Goal: Navigation & Orientation: Find specific page/section

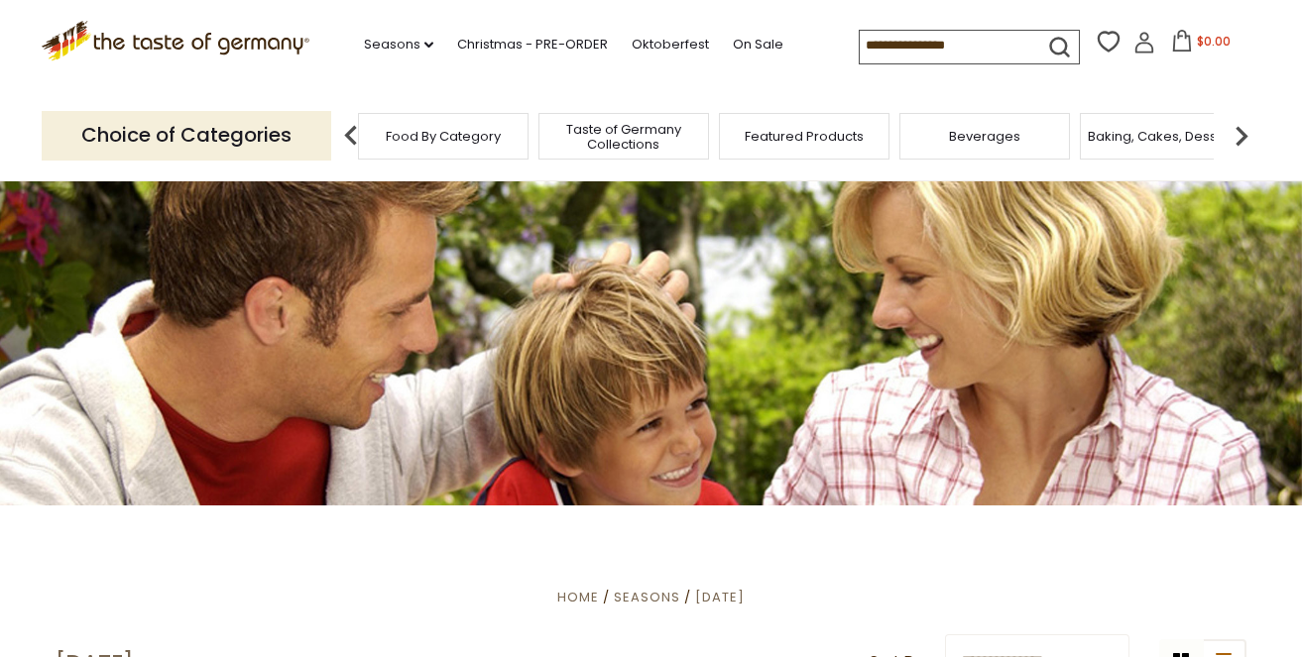
click at [642, 127] on span "Taste of Germany Collections" at bounding box center [623, 137] width 159 height 30
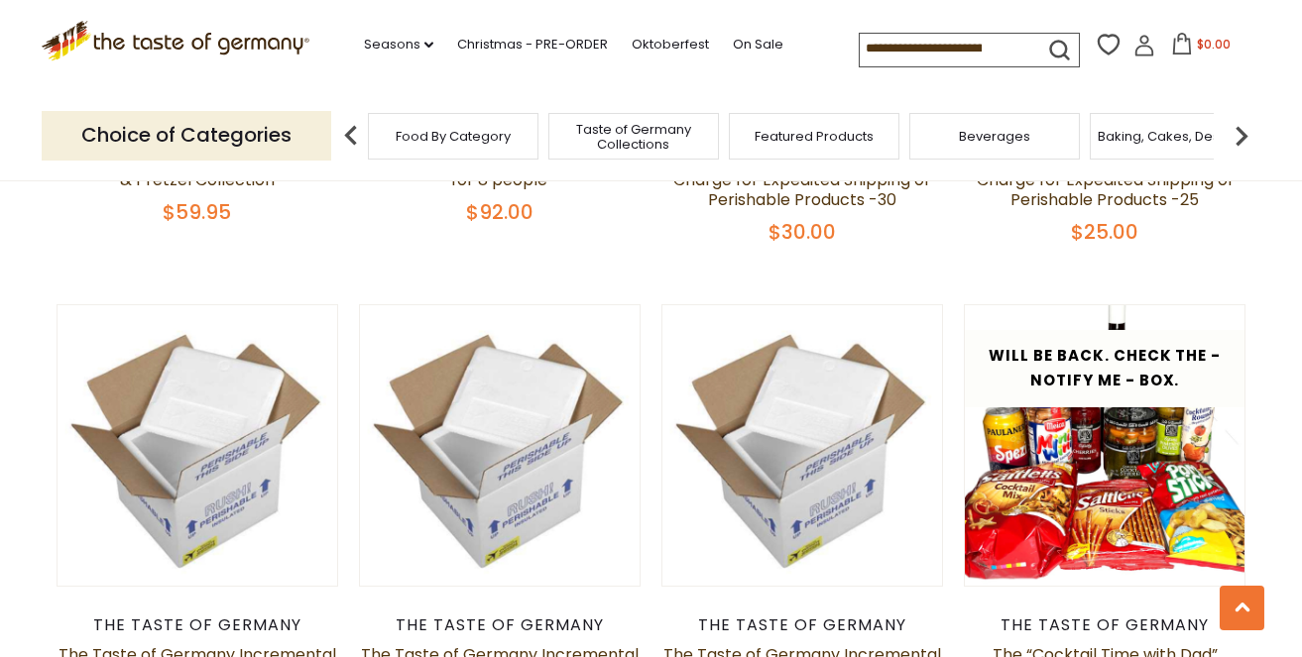
scroll to position [1577, 0]
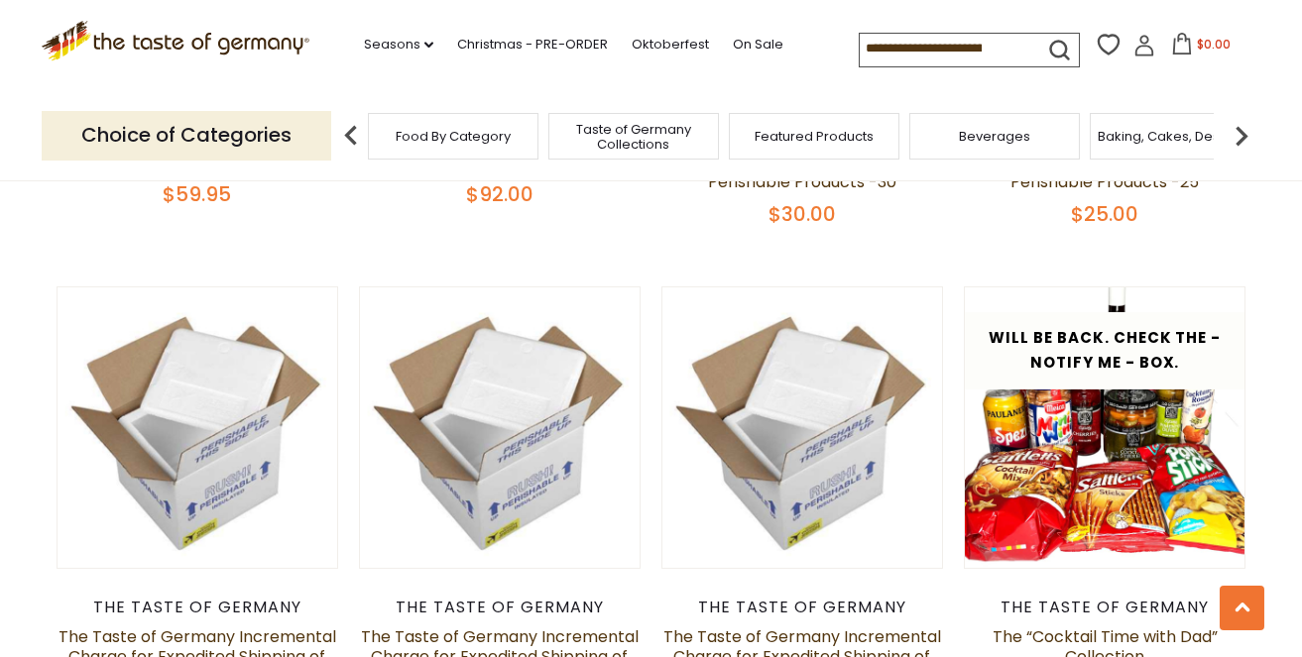
drag, startPoint x: 1278, startPoint y: 221, endPoint x: 1272, endPoint y: 232, distance: 12.4
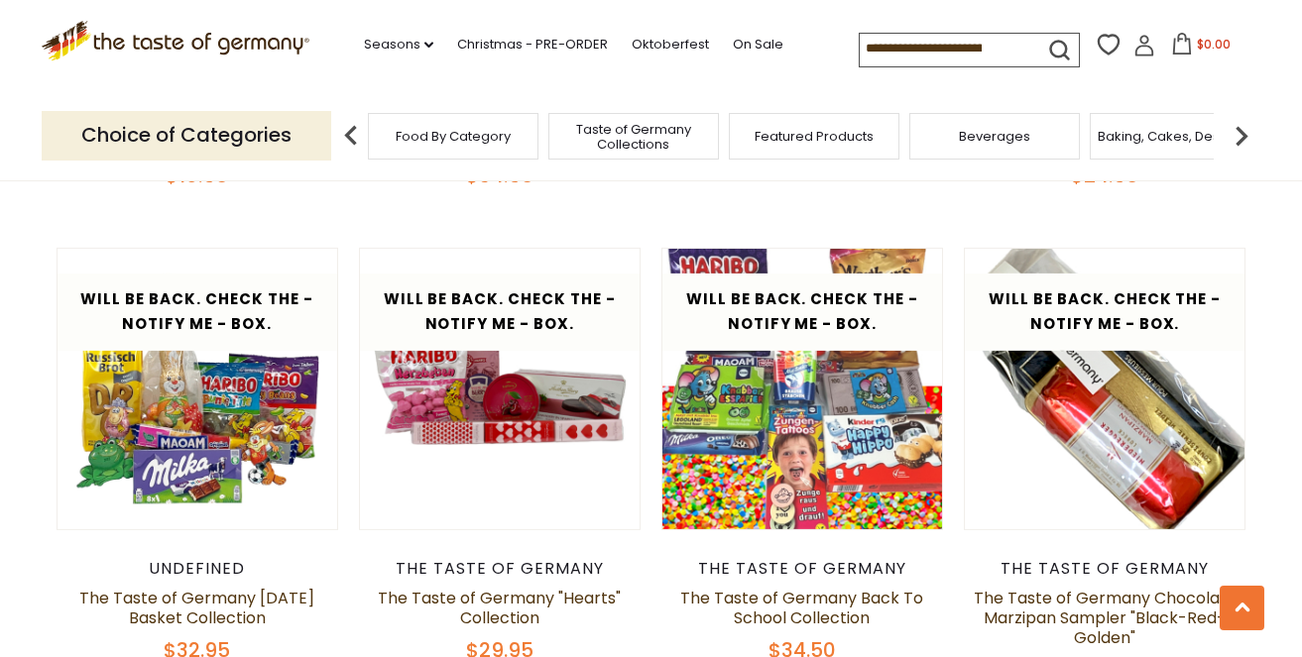
scroll to position [3108, 0]
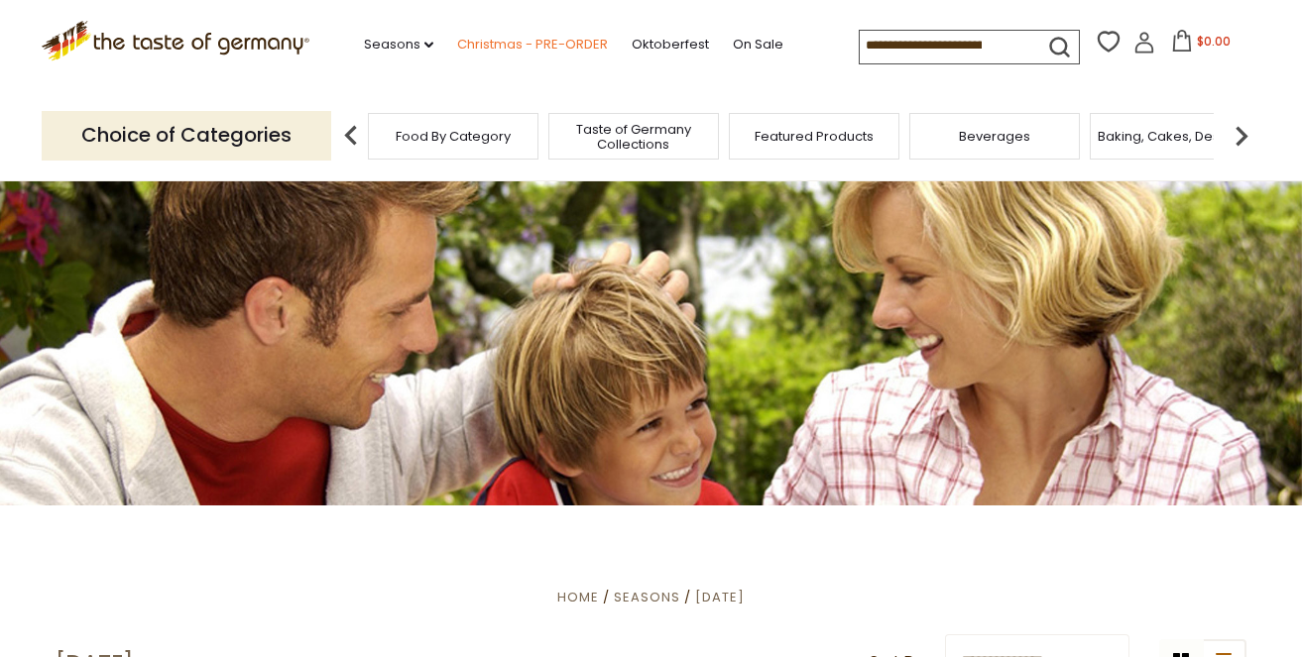
click at [485, 45] on link "Christmas - PRE-ORDER" at bounding box center [532, 45] width 151 height 22
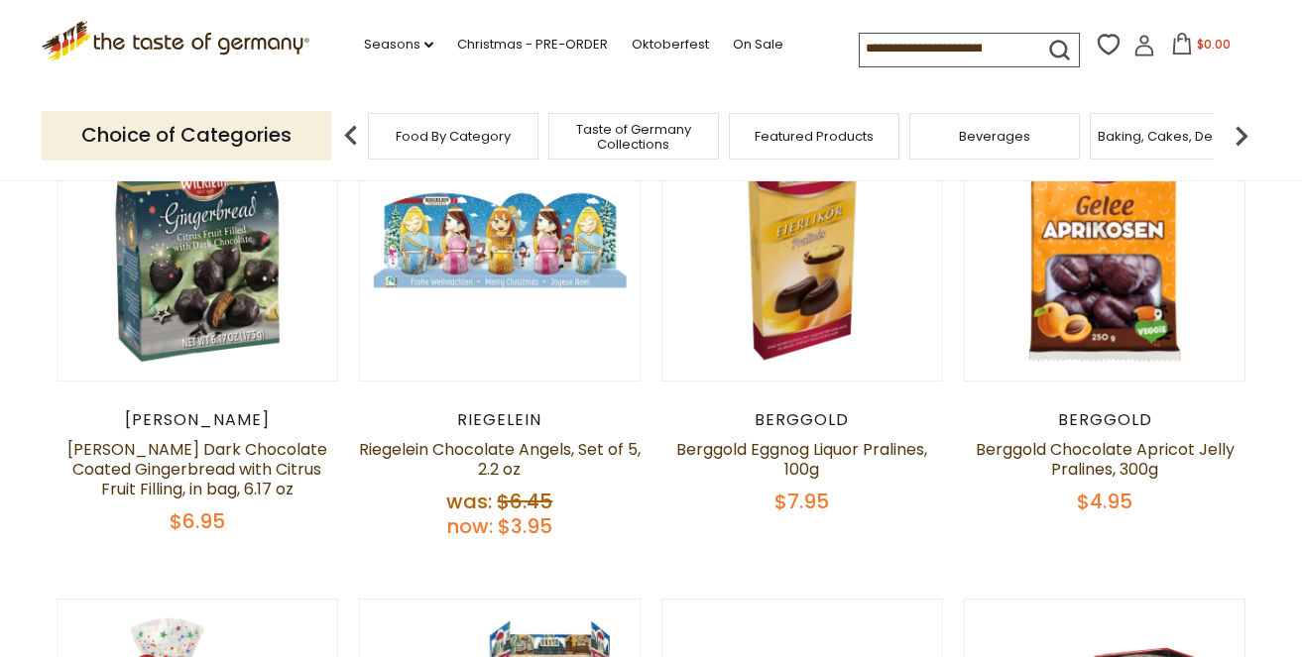
scroll to position [654, 0]
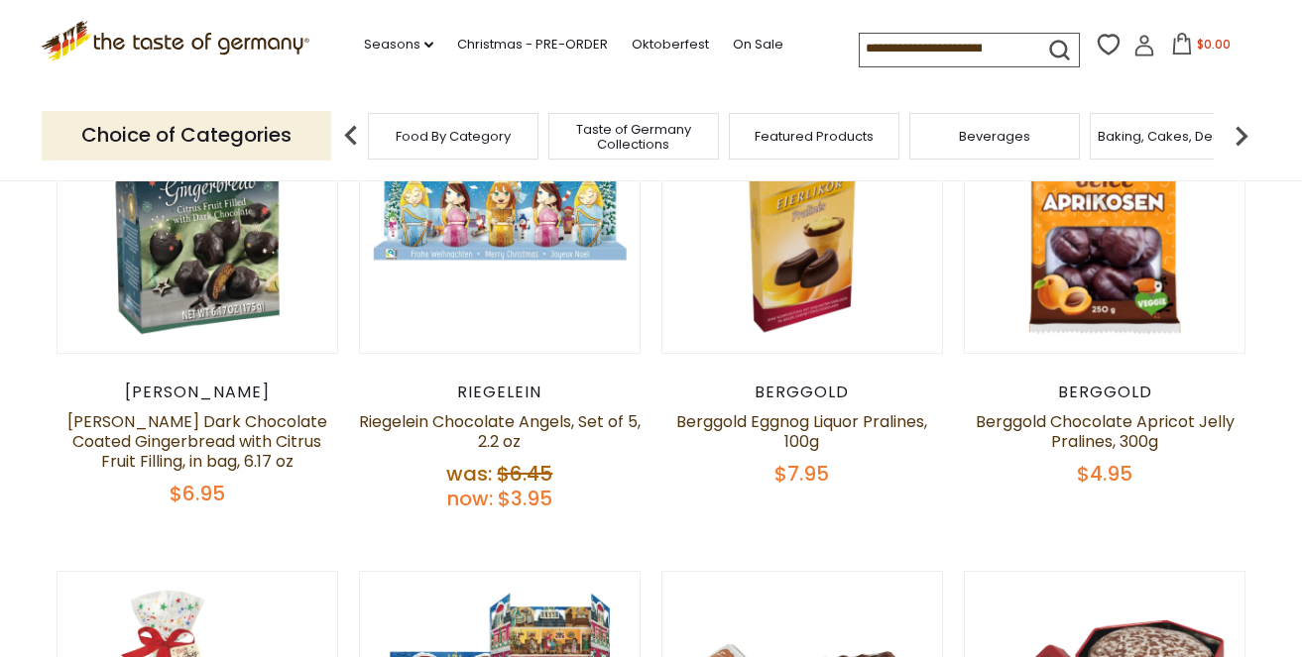
click at [1235, 131] on img at bounding box center [1241, 136] width 40 height 40
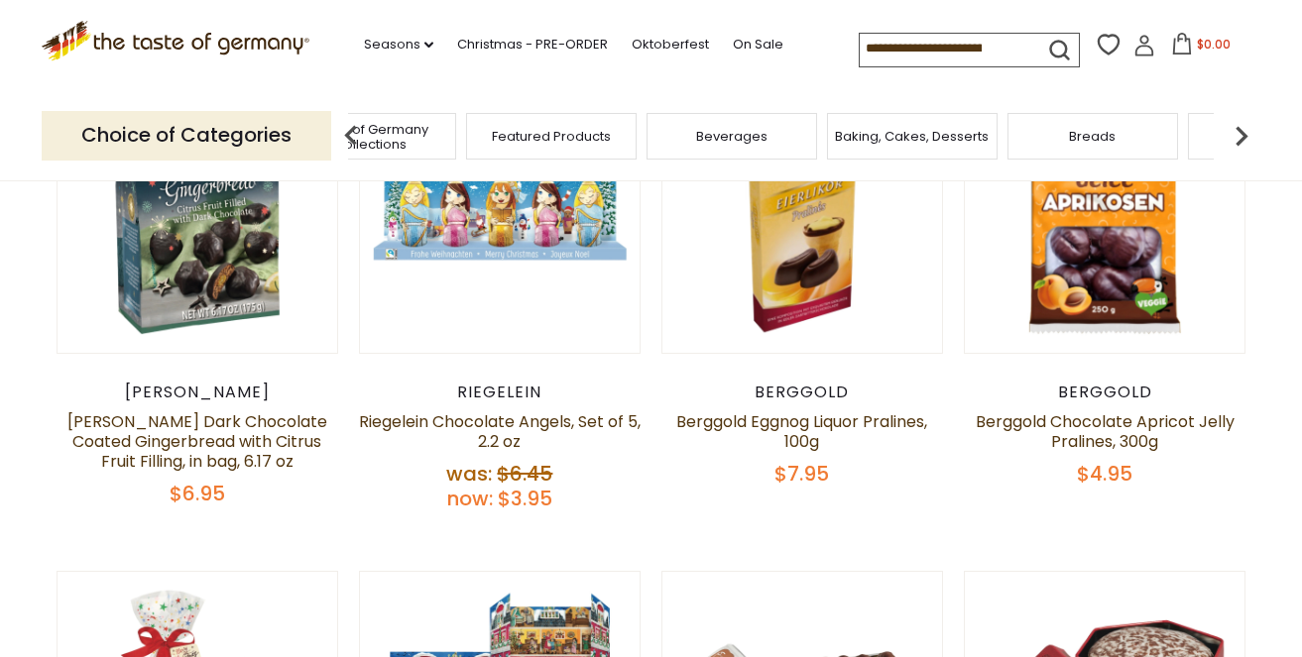
click at [1243, 133] on img at bounding box center [1241, 136] width 40 height 40
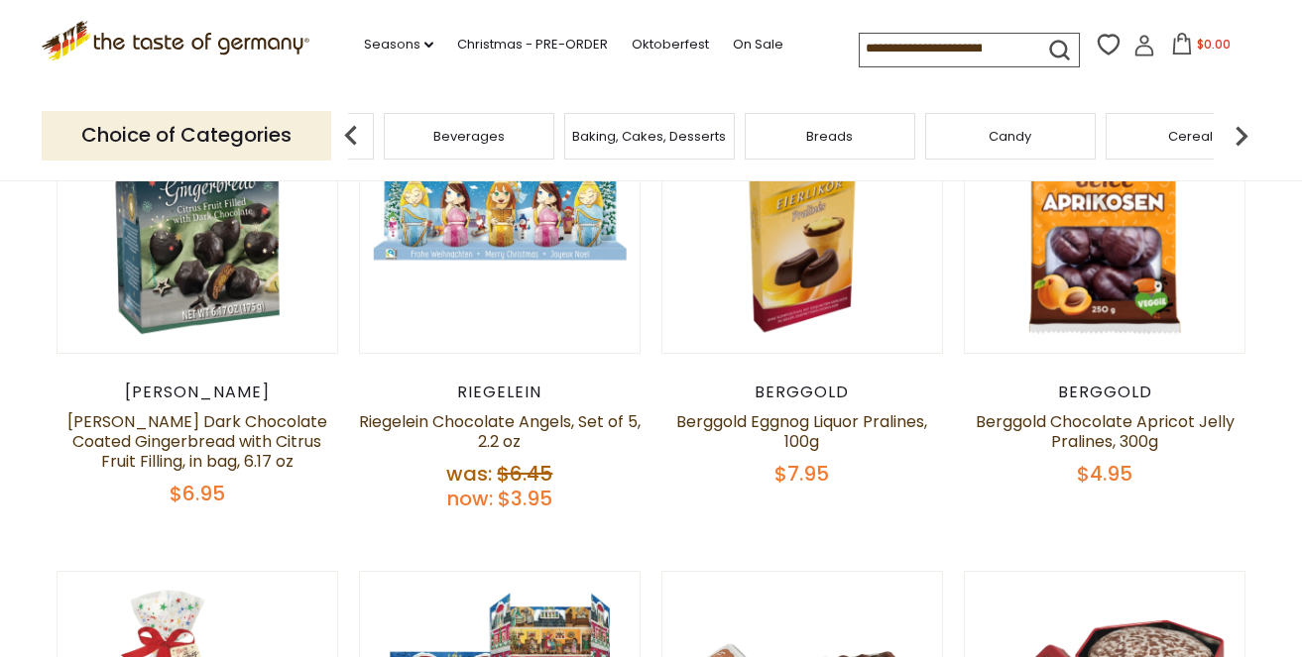
click at [1240, 136] on img at bounding box center [1241, 136] width 40 height 40
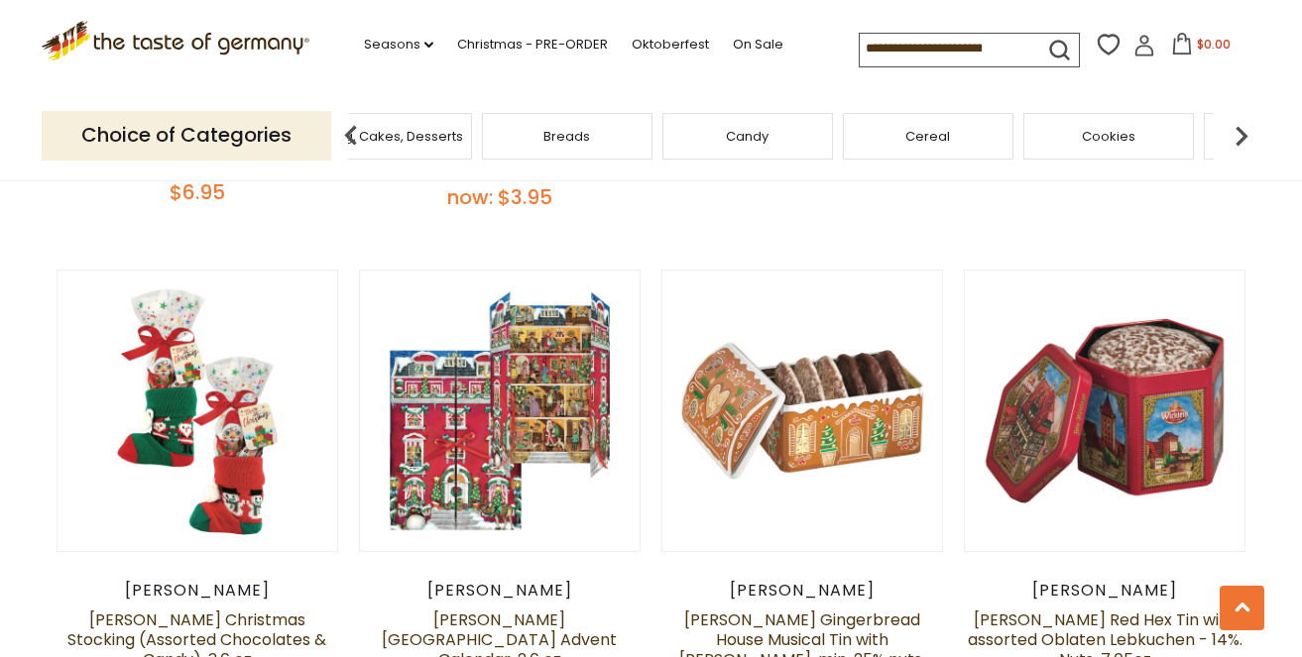
scroll to position [1059, 0]
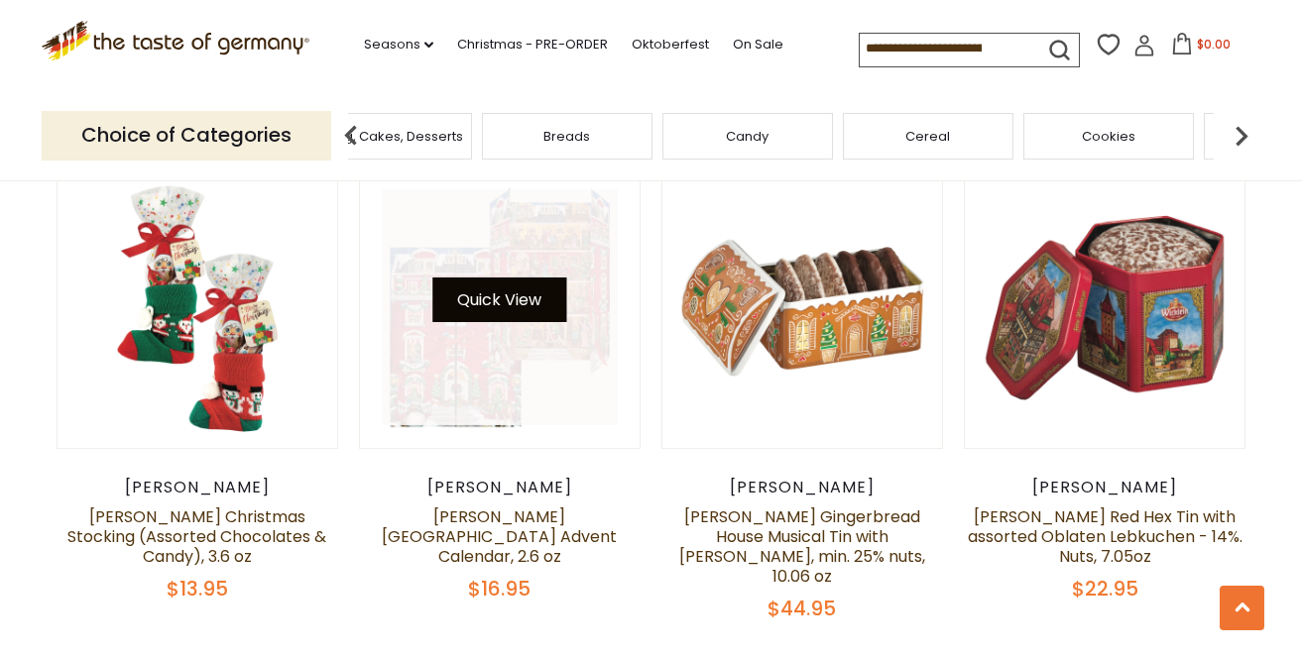
click at [486, 301] on button "Quick View" at bounding box center [499, 300] width 134 height 45
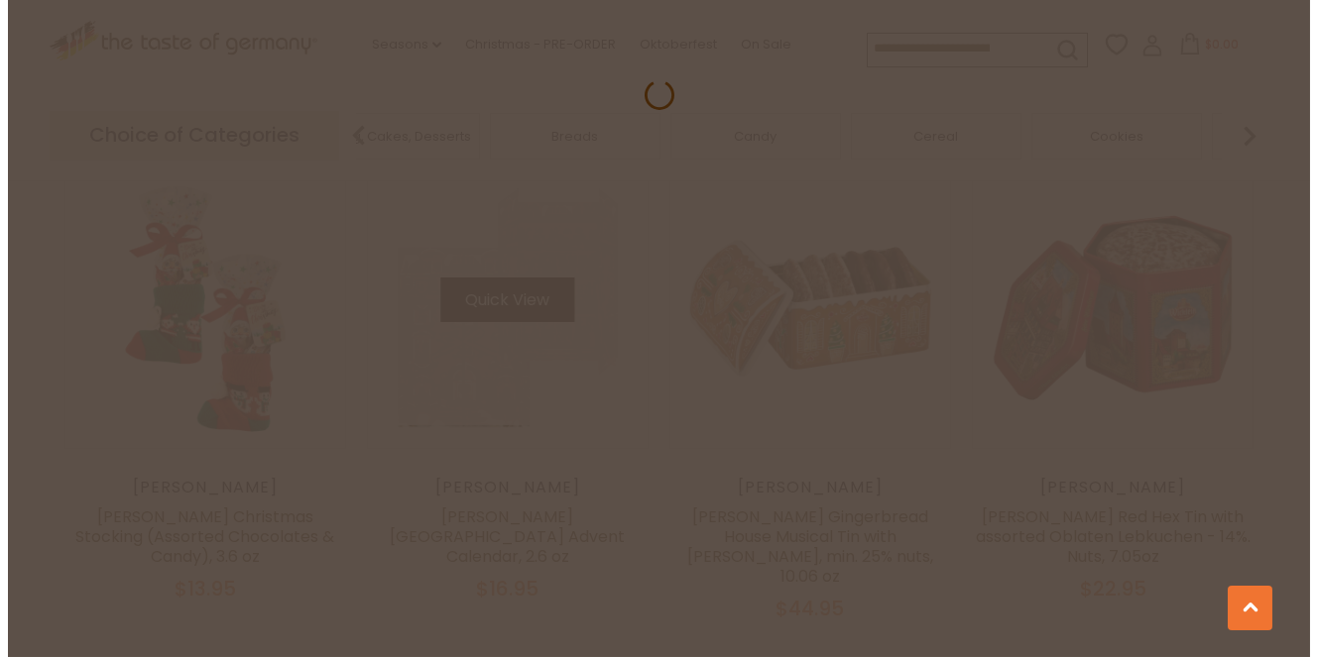
scroll to position [1063, 0]
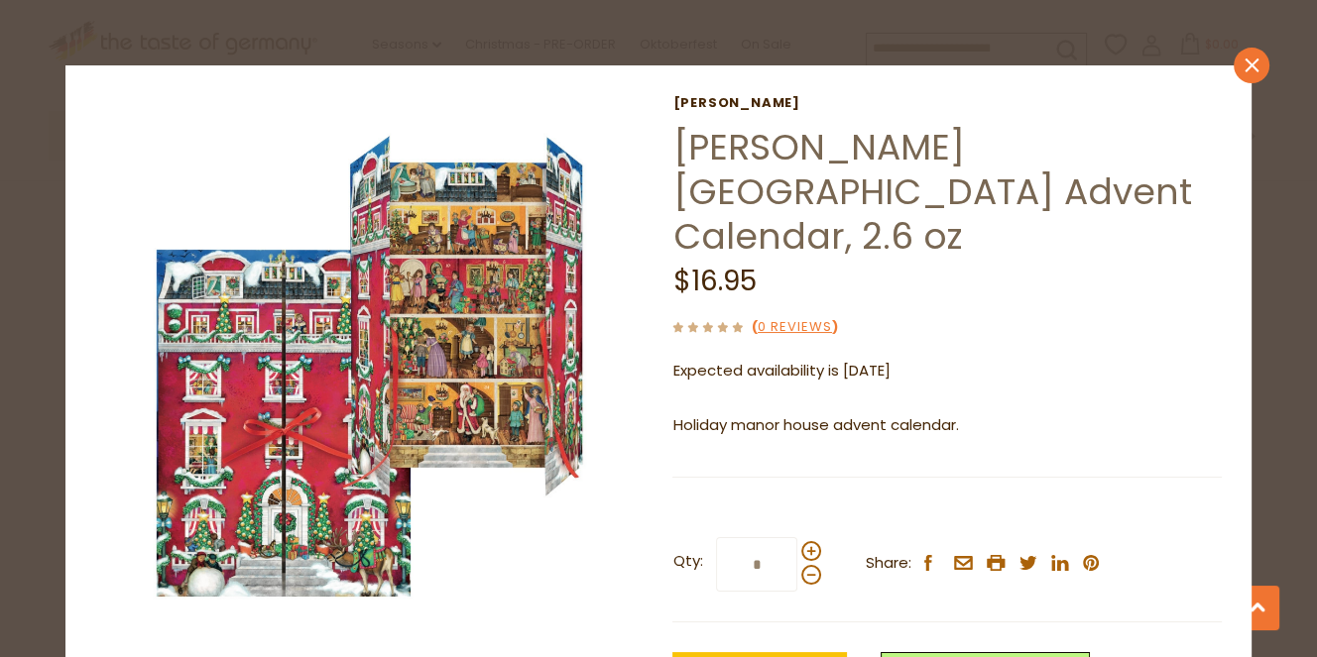
click at [1244, 60] on icon at bounding box center [1251, 65] width 14 height 14
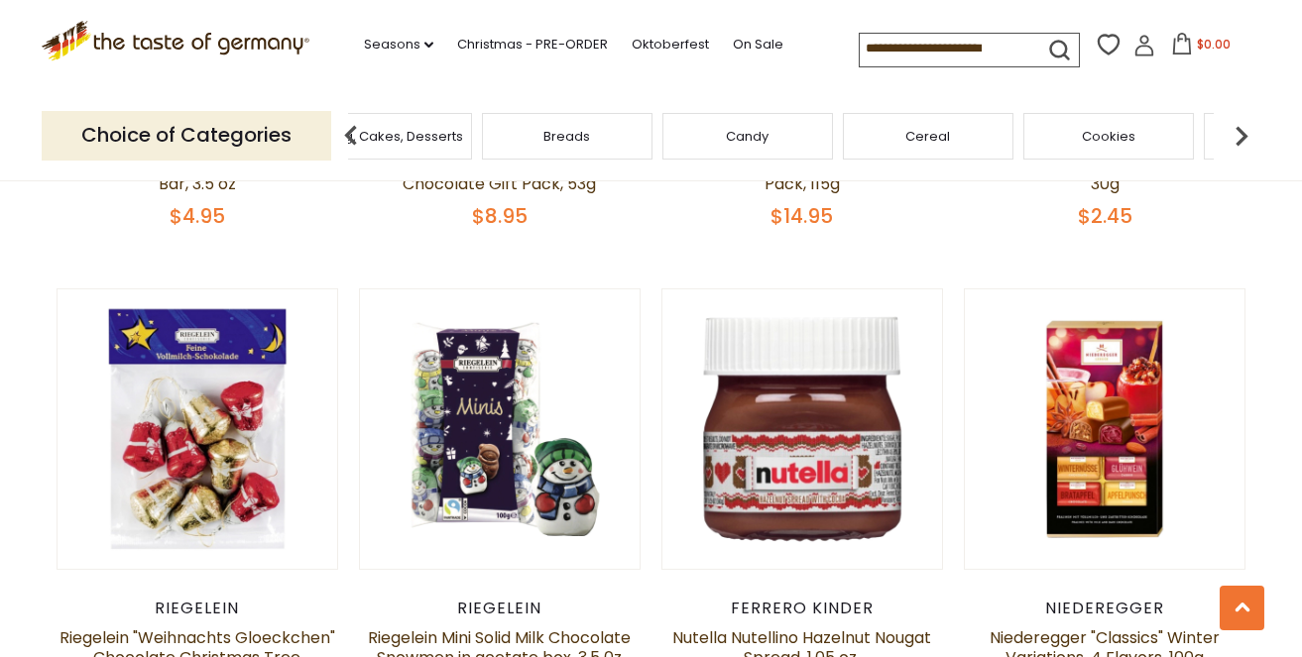
scroll to position [3467, 0]
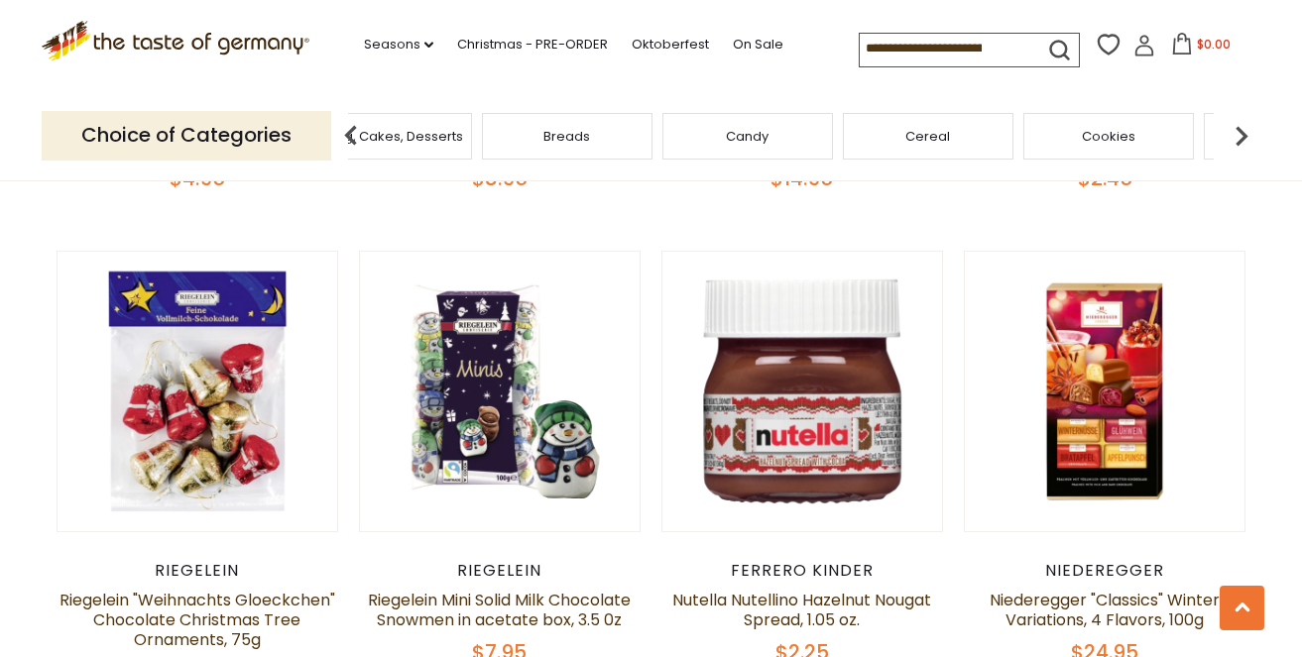
drag, startPoint x: 1278, startPoint y: 383, endPoint x: 1265, endPoint y: 405, distance: 26.2
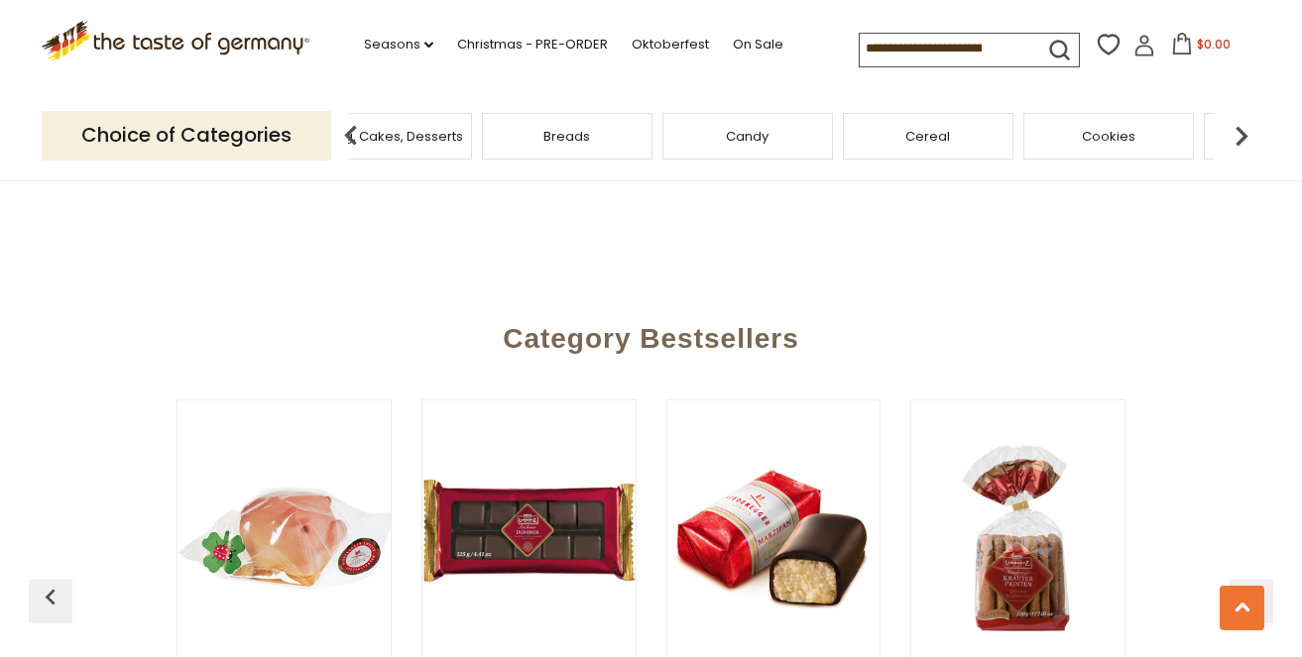
scroll to position [5272, 0]
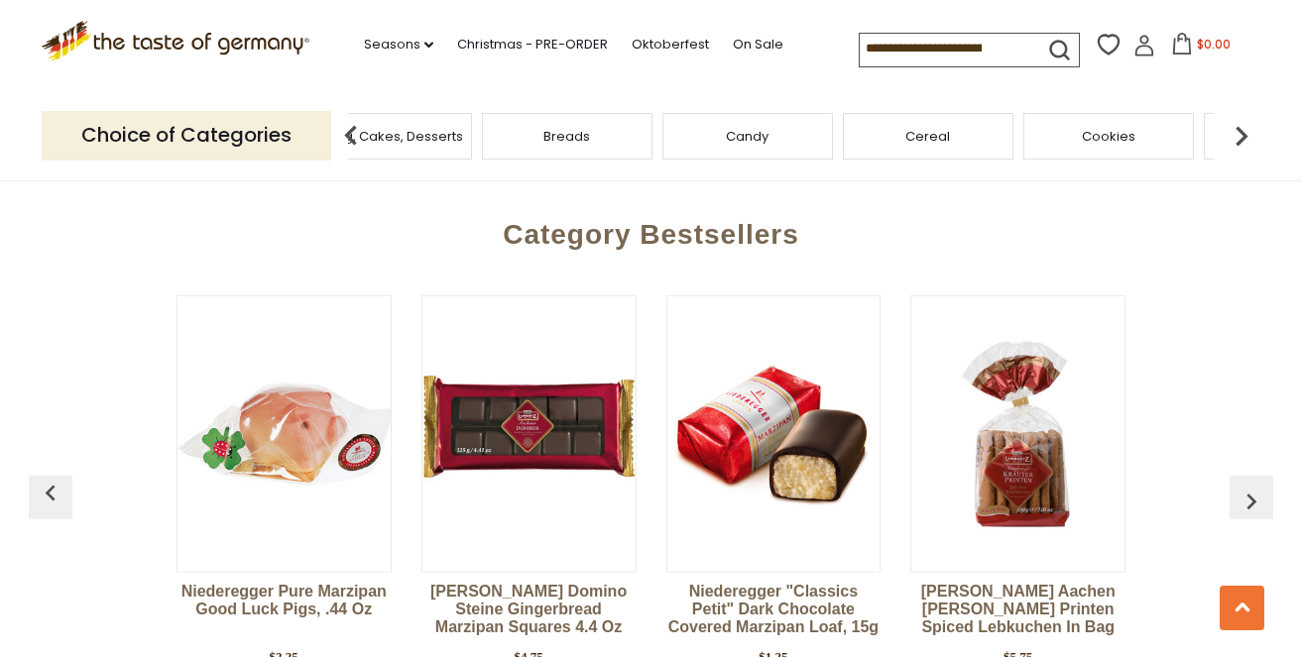
click at [1249, 486] on img "button" at bounding box center [1251, 502] width 32 height 32
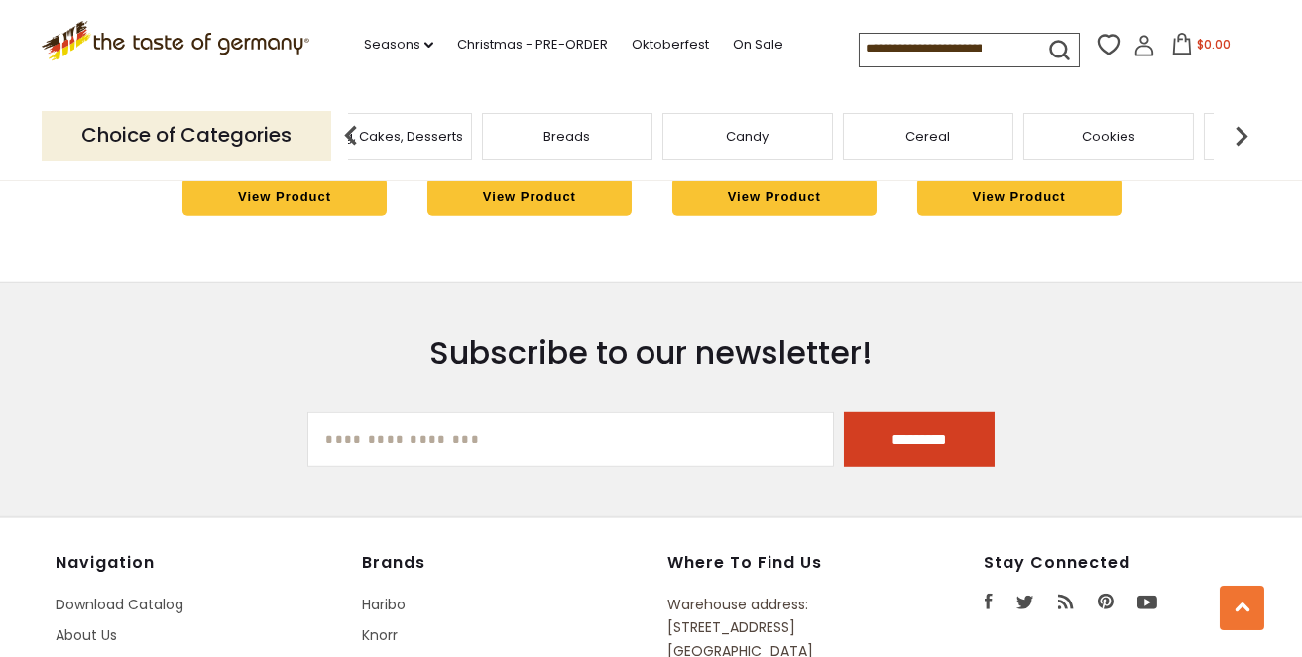
scroll to position [5809, 0]
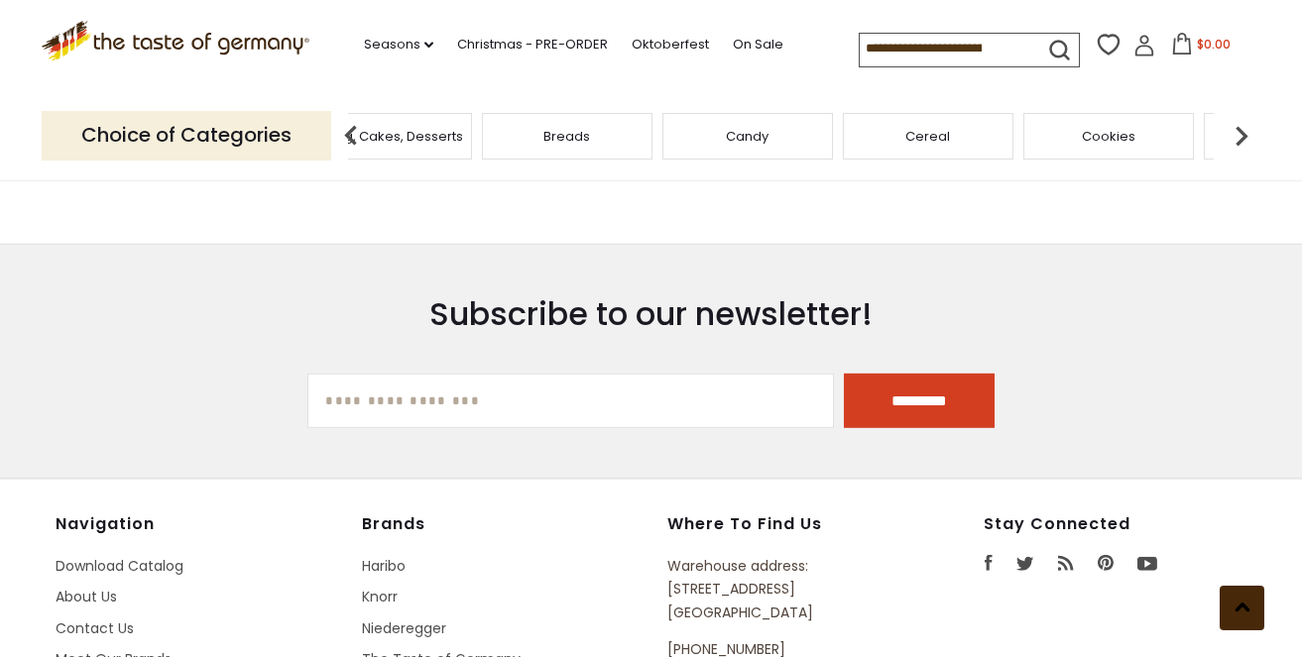
click at [1244, 611] on button at bounding box center [1241, 608] width 45 height 45
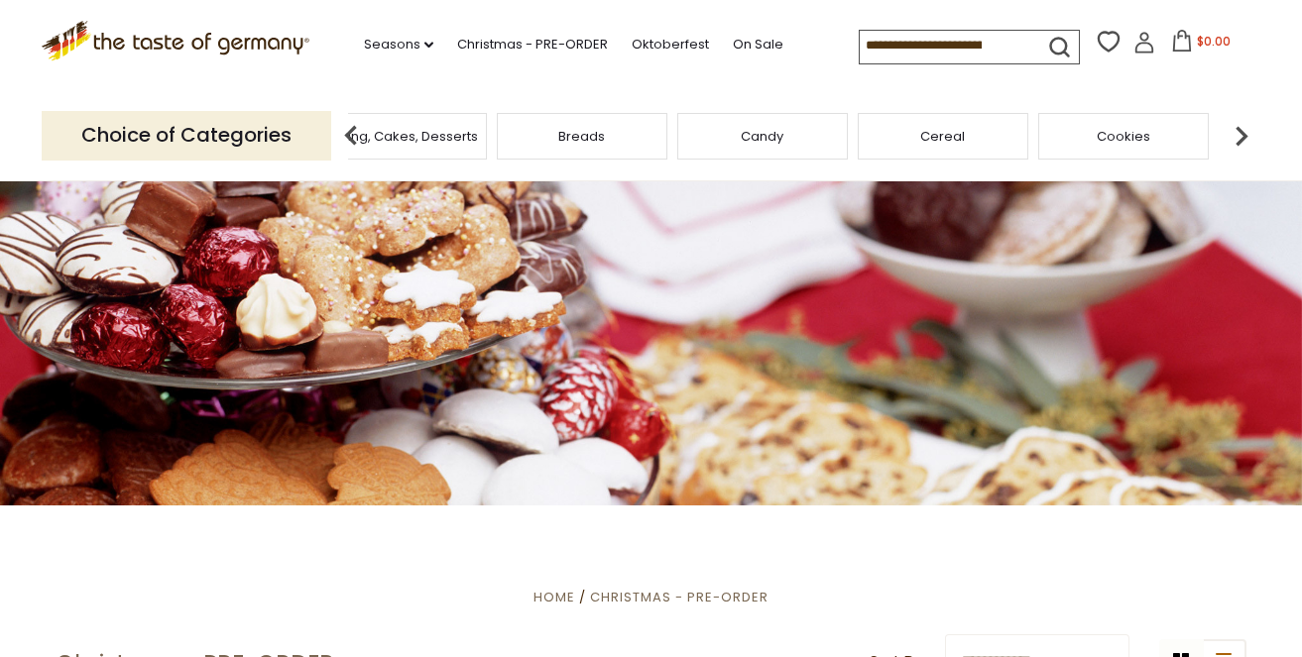
click at [574, 144] on div "Breads" at bounding box center [582, 136] width 171 height 47
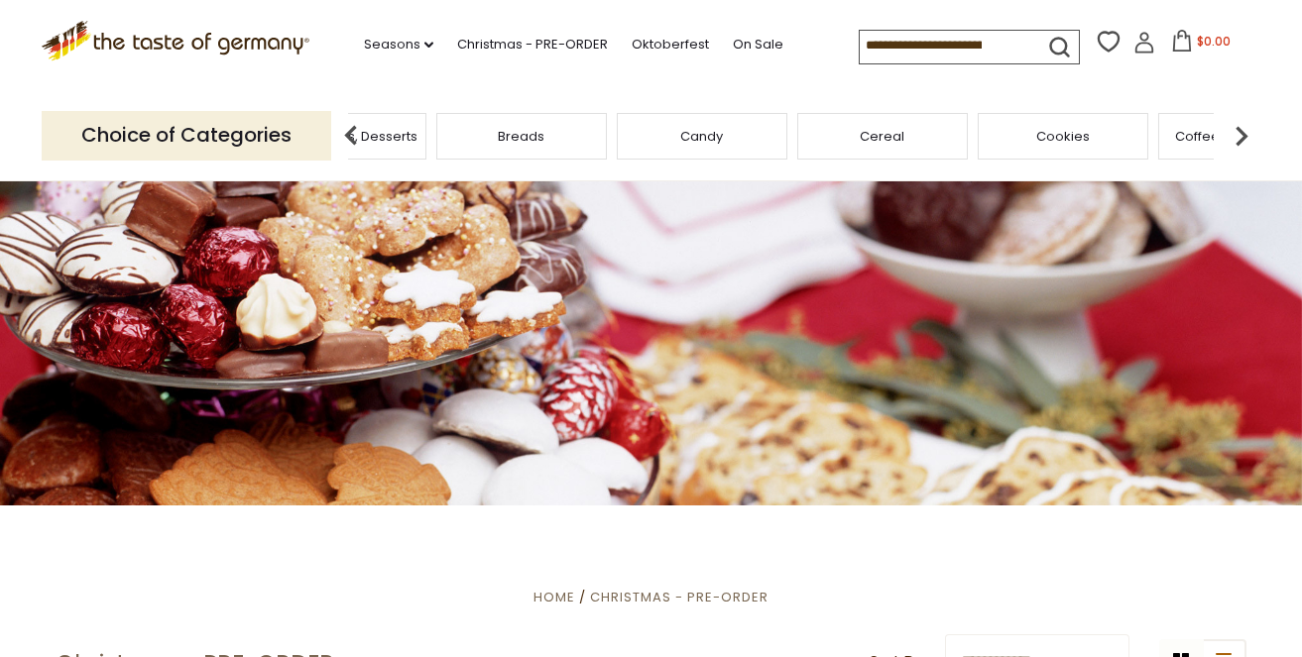
click at [512, 131] on span "Breads" at bounding box center [522, 136] width 47 height 15
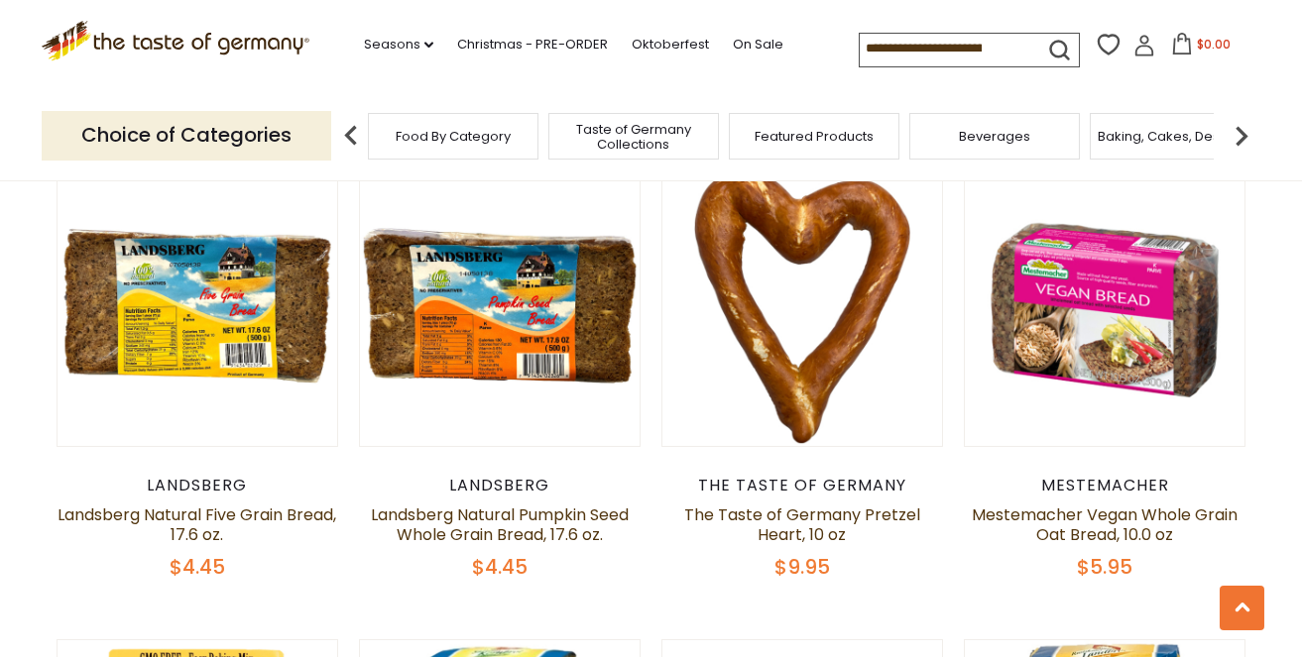
scroll to position [1045, 0]
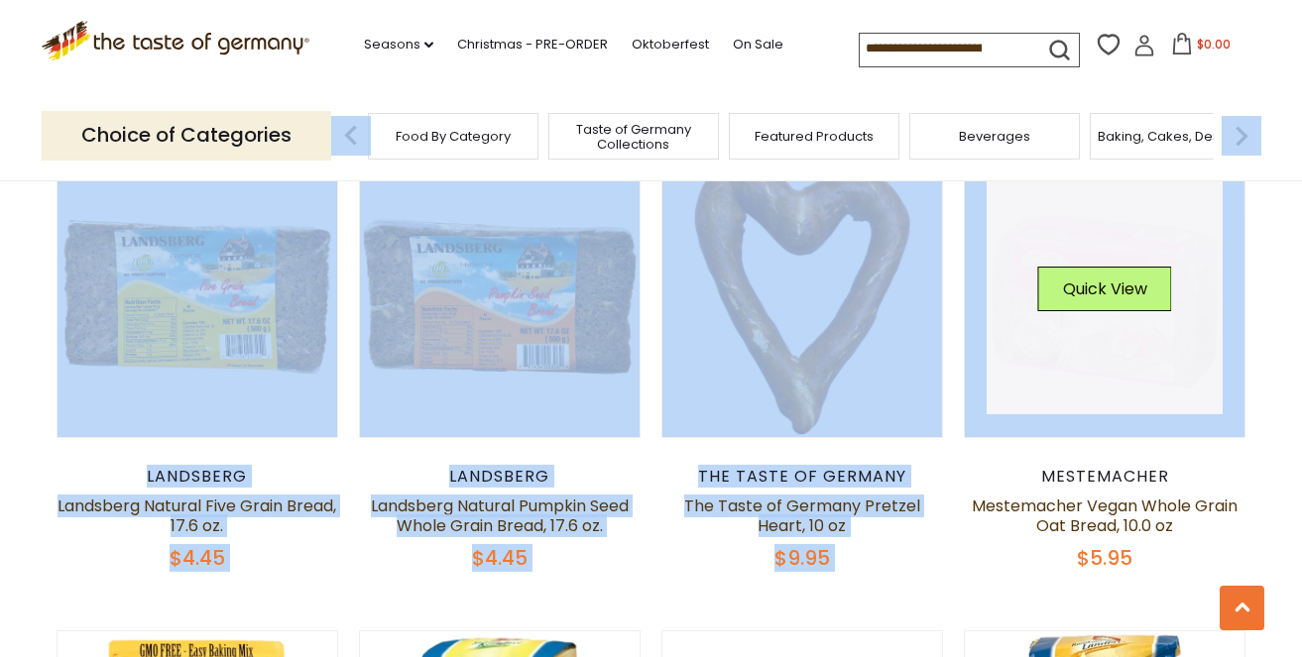
drag, startPoint x: 1224, startPoint y: 163, endPoint x: 1226, endPoint y: 183, distance: 20.9
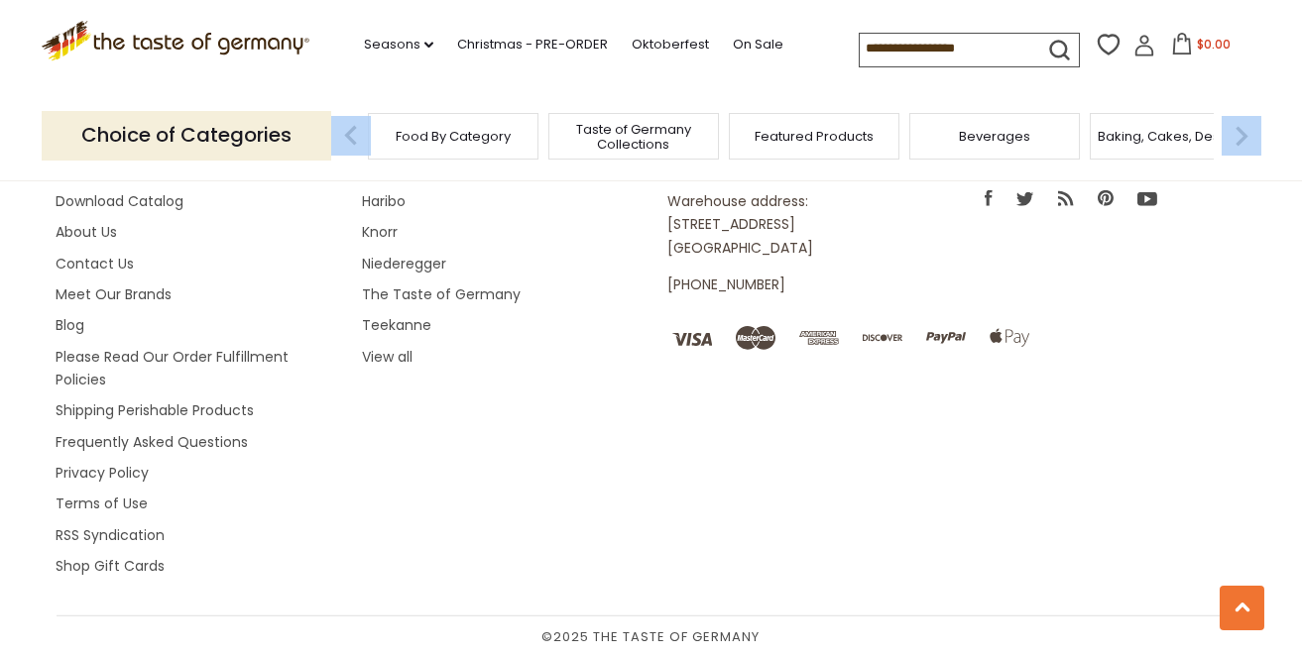
scroll to position [5586, 0]
